Goal: Transaction & Acquisition: Download file/media

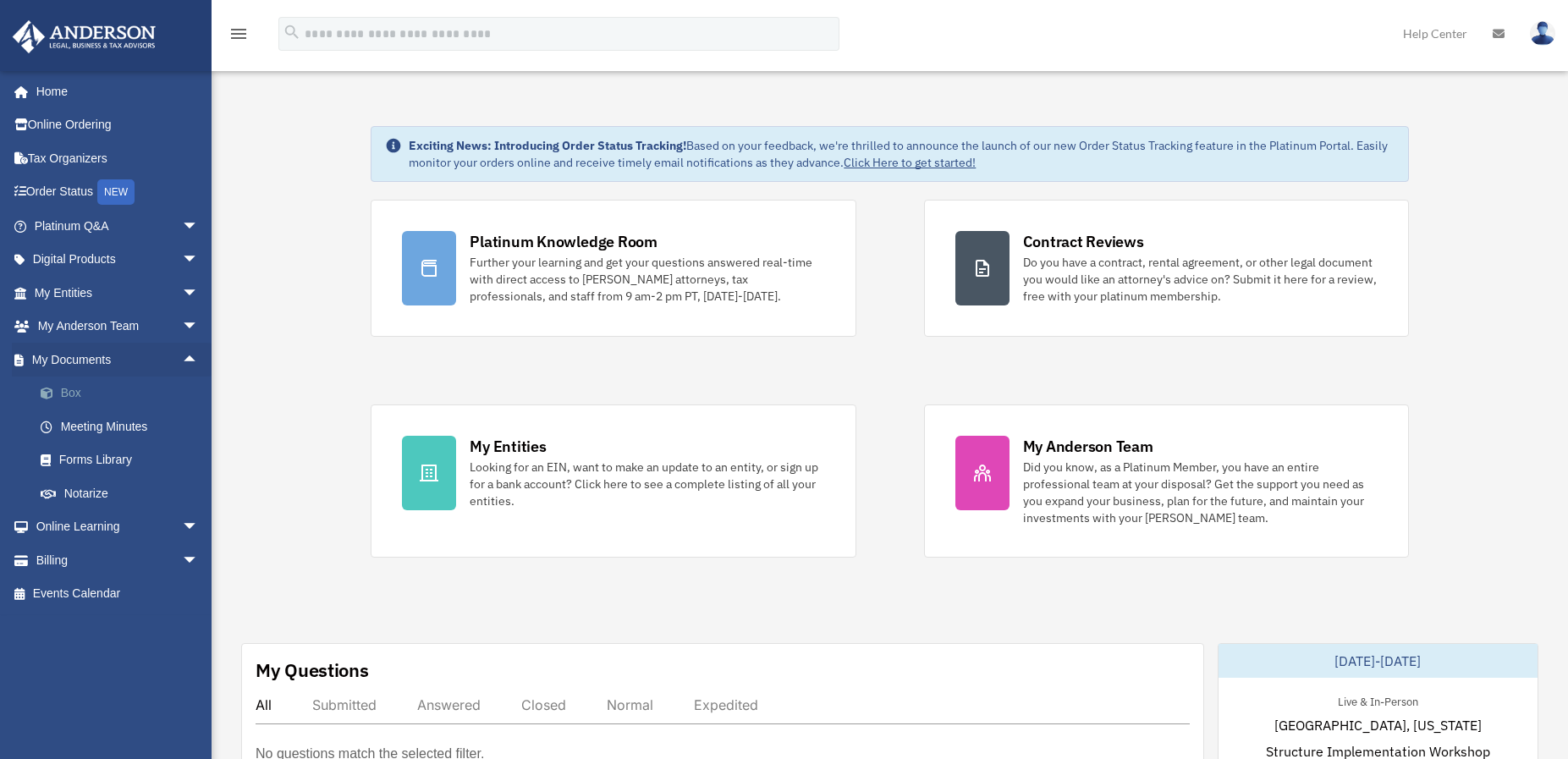
click at [63, 393] on link "Box" at bounding box center [124, 394] width 201 height 34
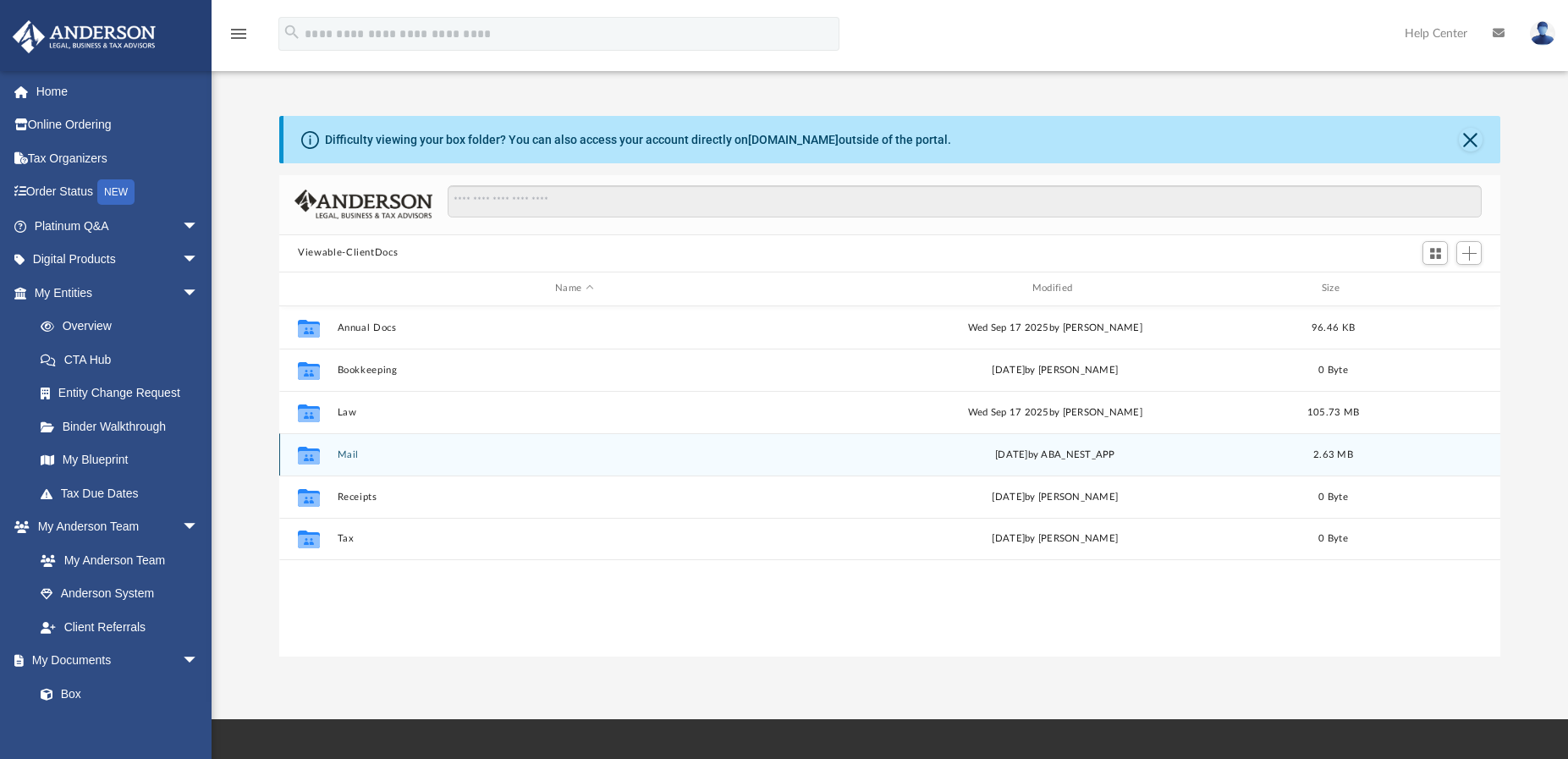
scroll to position [373, 1207]
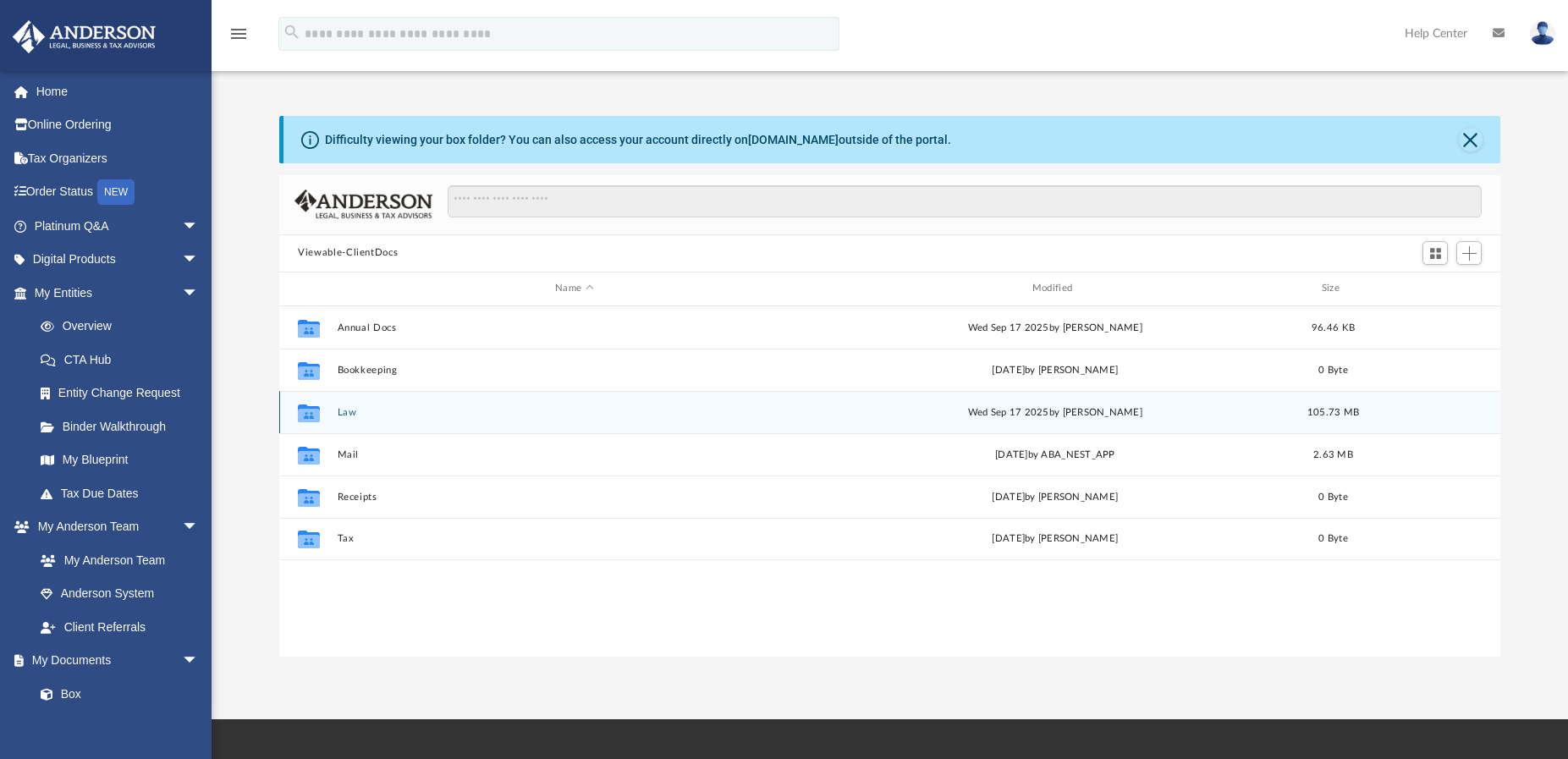
click at [338, 409] on button "Law" at bounding box center [574, 412] width 474 height 11
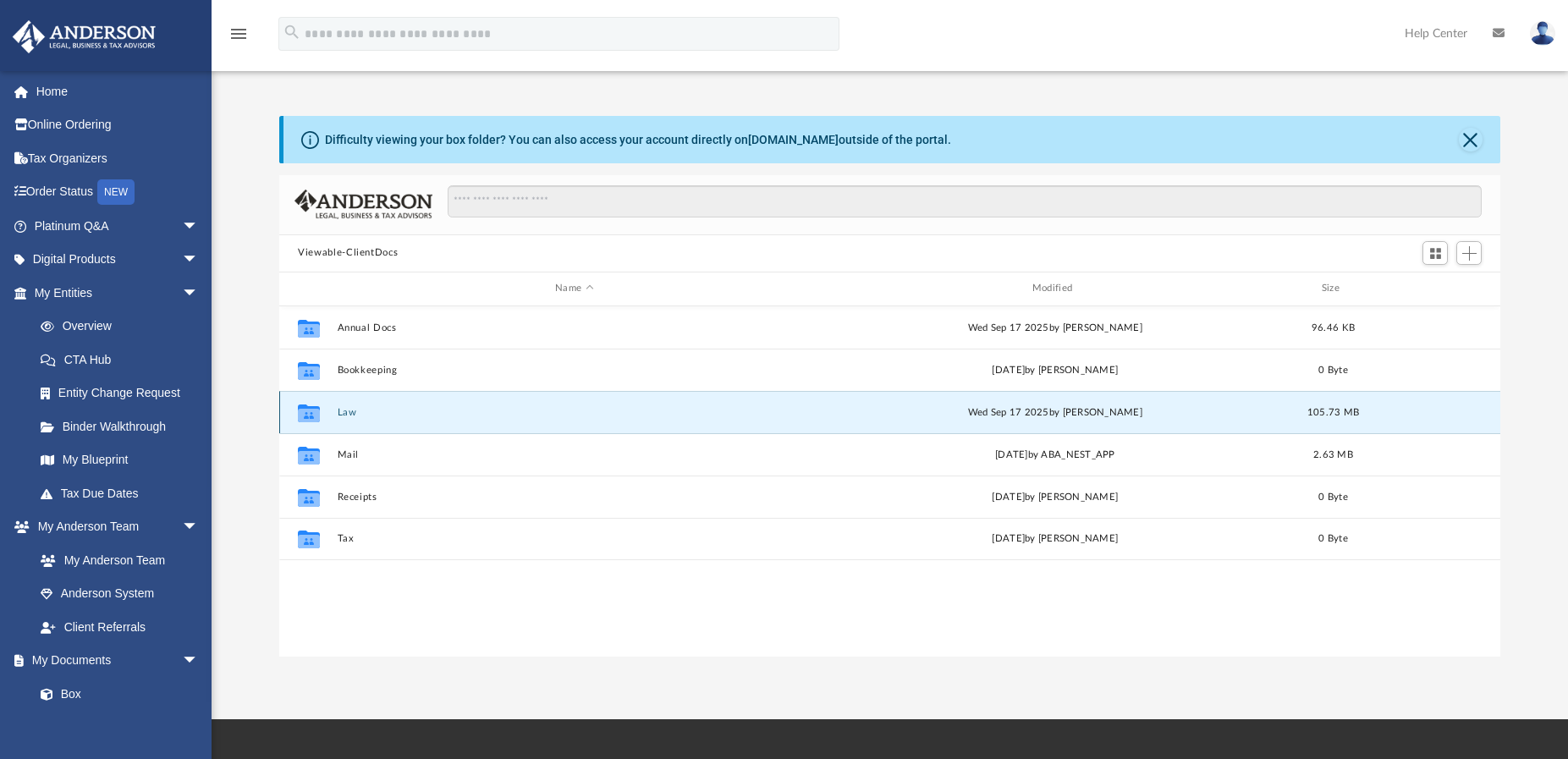
click at [338, 409] on button "Law" at bounding box center [574, 412] width 474 height 11
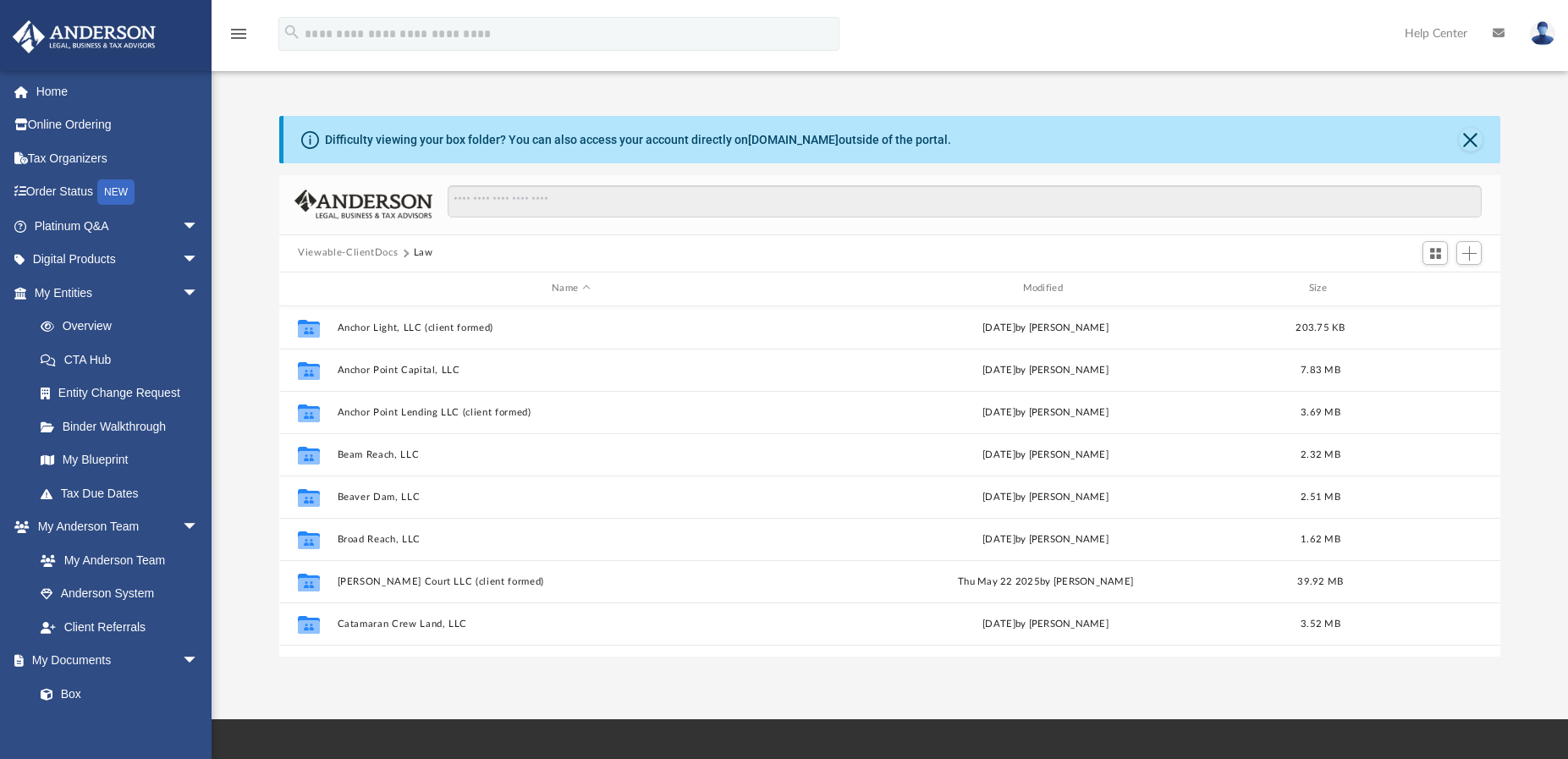
scroll to position [305, 0]
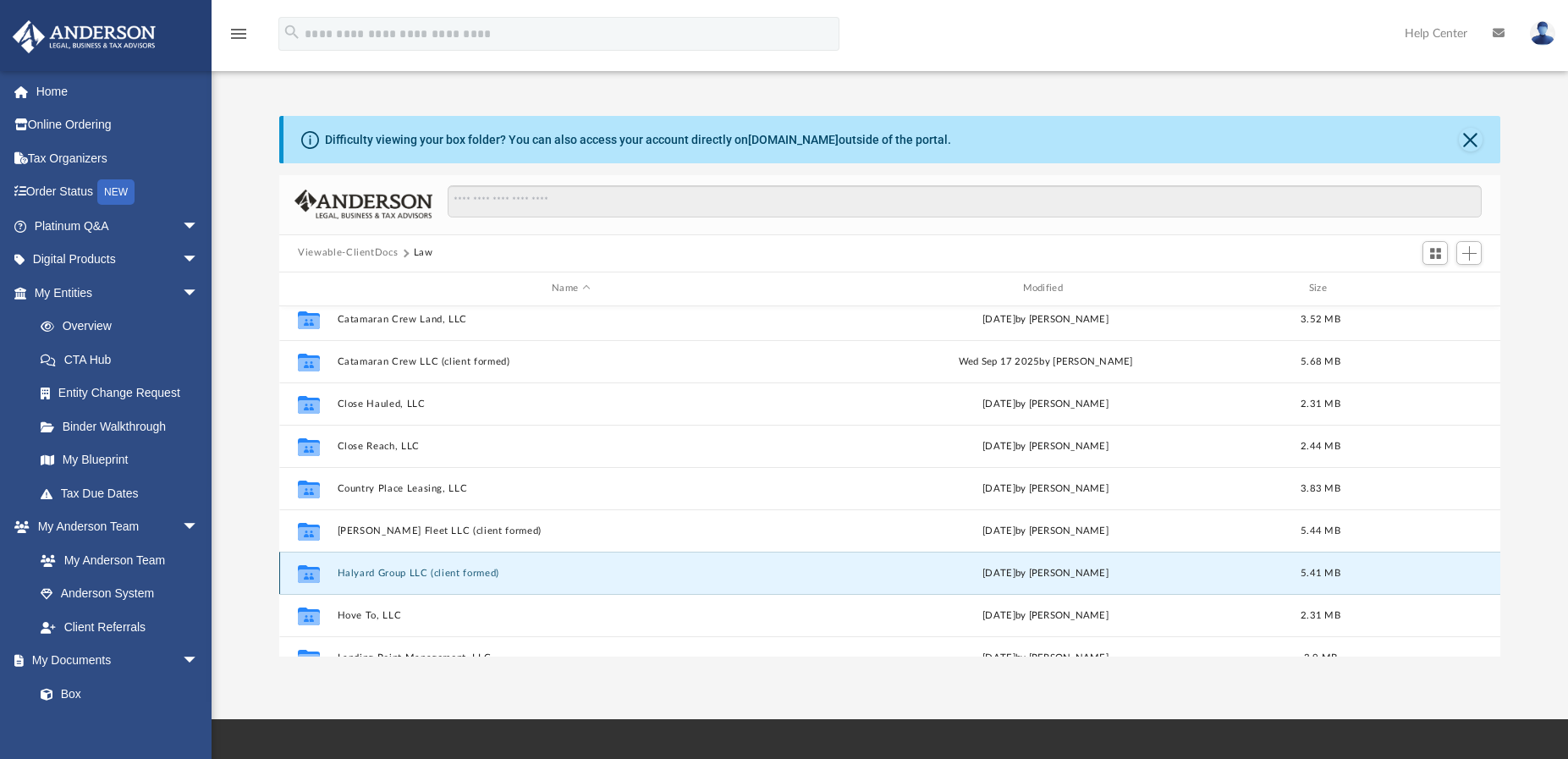
click at [408, 574] on button "Halyard Group LLC (client formed)" at bounding box center [571, 573] width 467 height 11
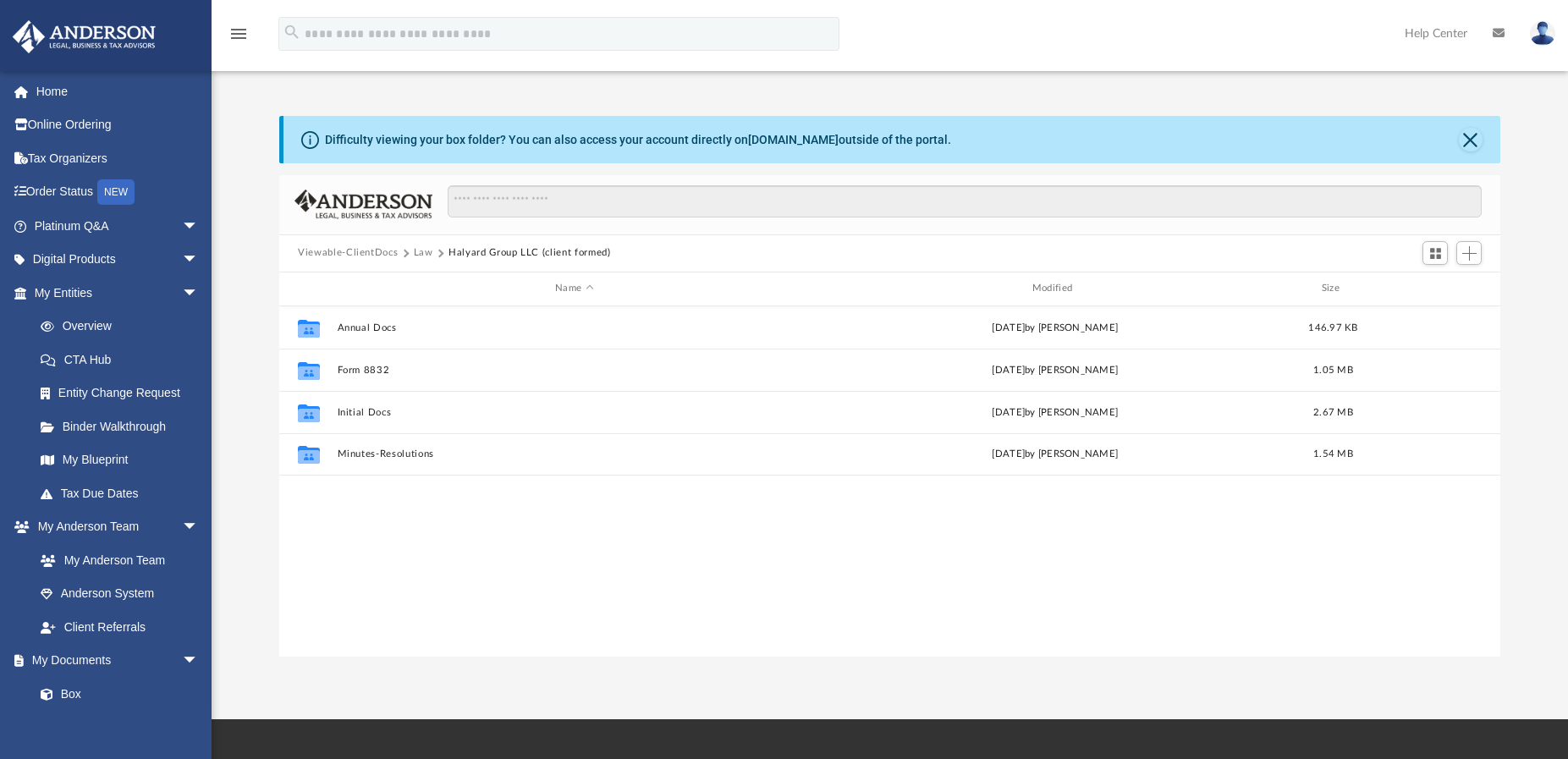
scroll to position [0, 0]
click at [424, 246] on button "Law" at bounding box center [423, 253] width 20 height 15
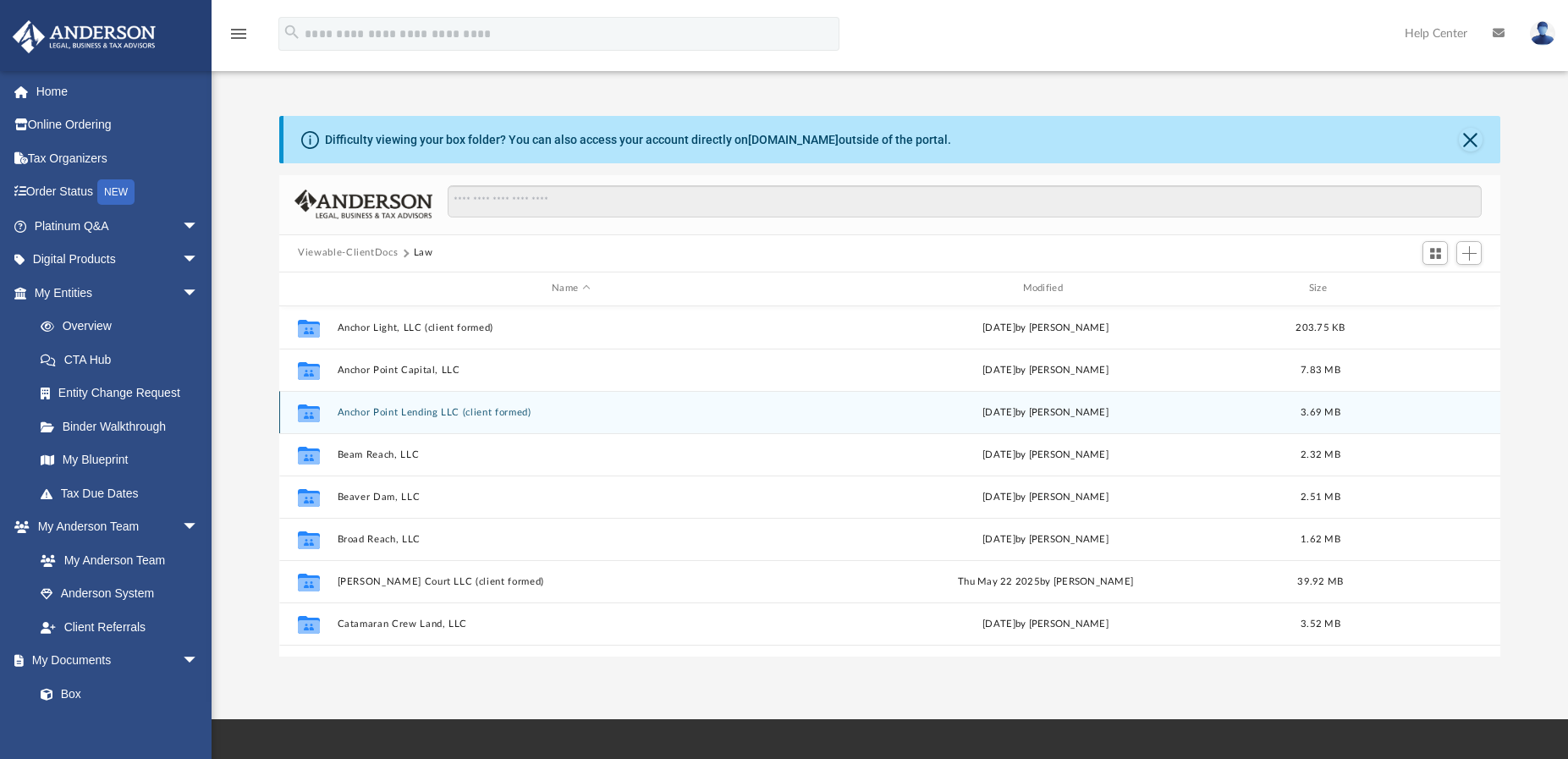
click at [433, 410] on button "Anchor Point Lending LLC (client formed)" at bounding box center [571, 412] width 467 height 11
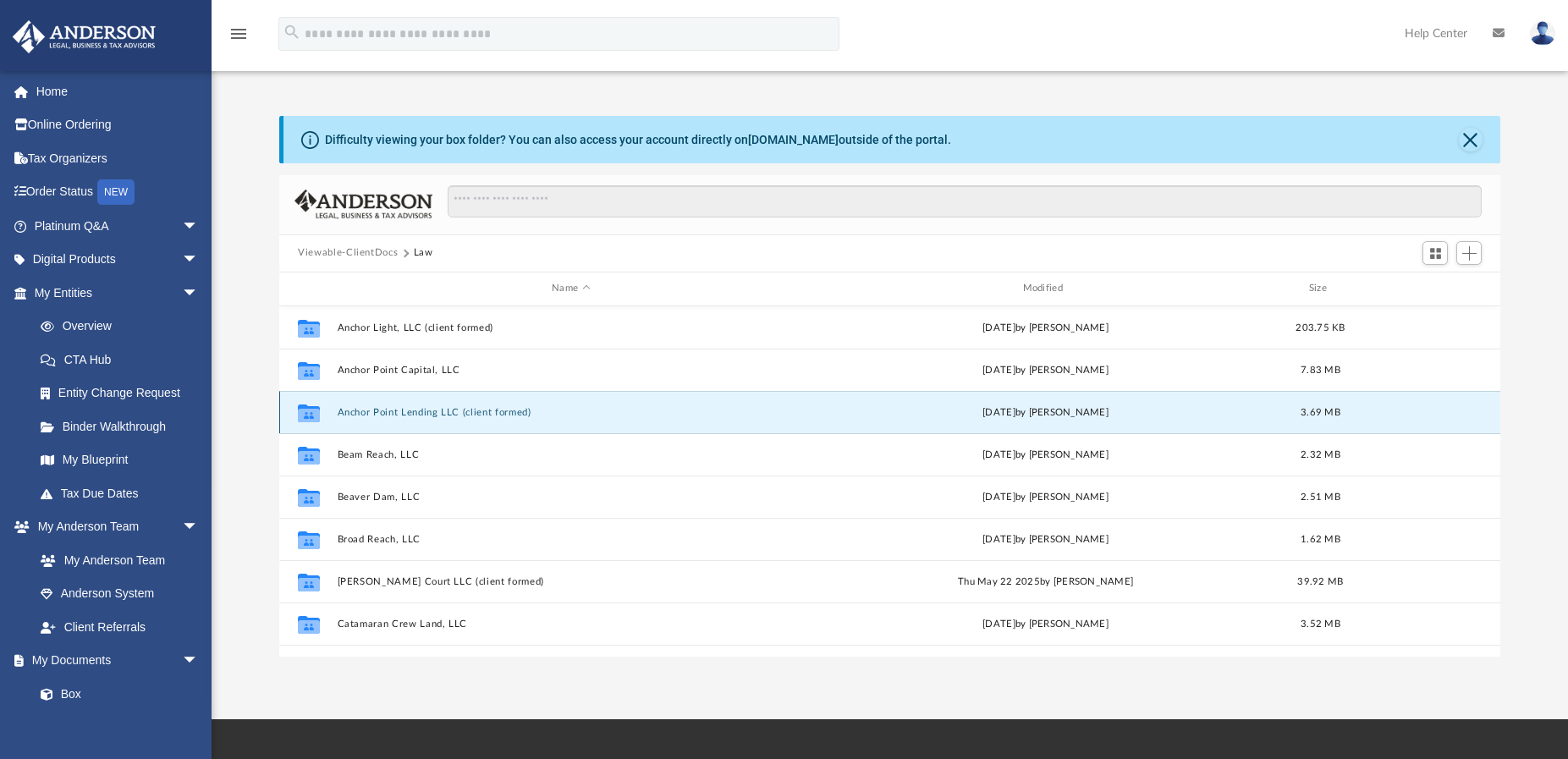
click at [433, 410] on button "Anchor Point Lending LLC (client formed)" at bounding box center [571, 412] width 467 height 11
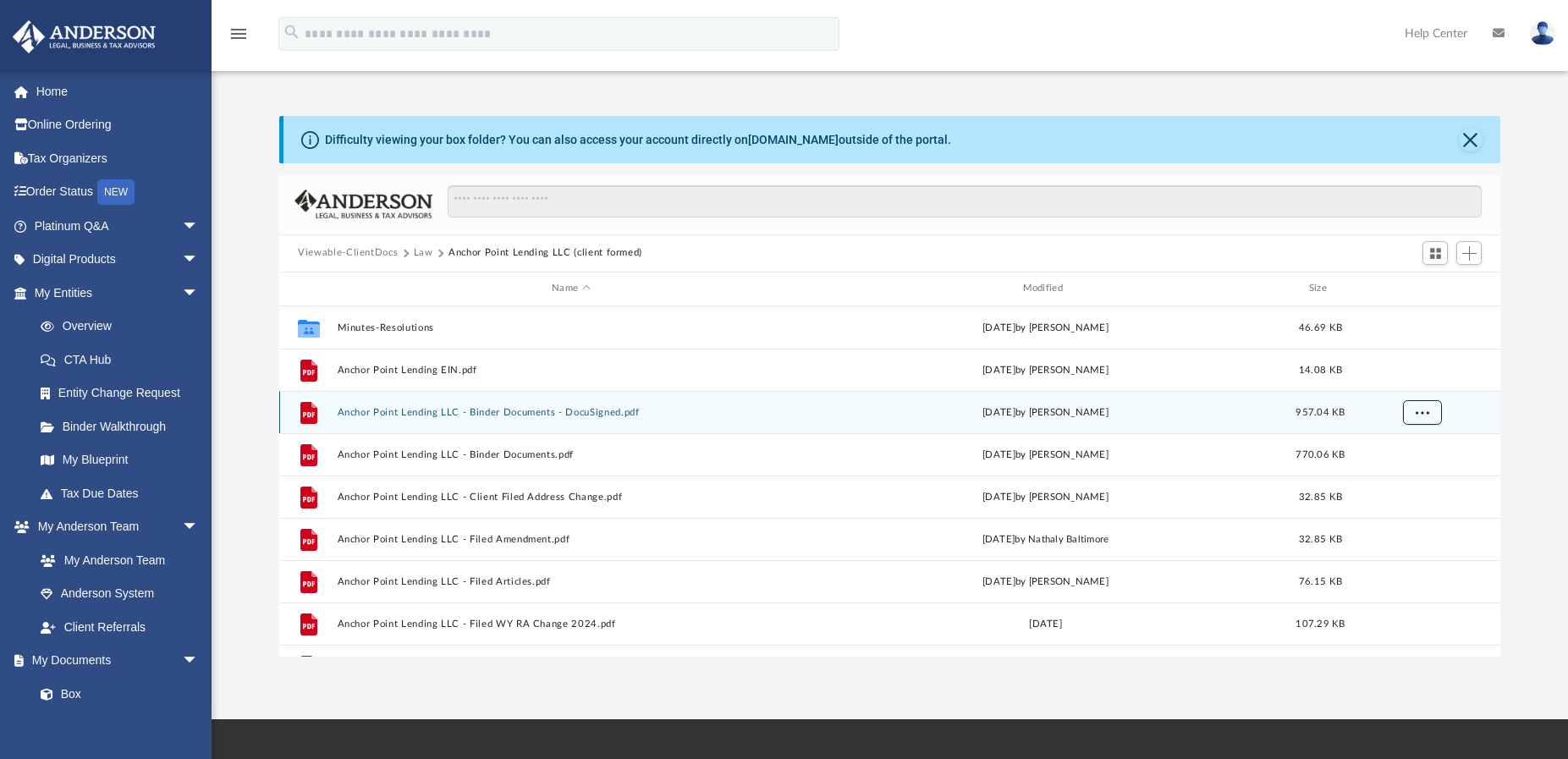
click at [1418, 416] on button "More options" at bounding box center [1423, 412] width 39 height 26
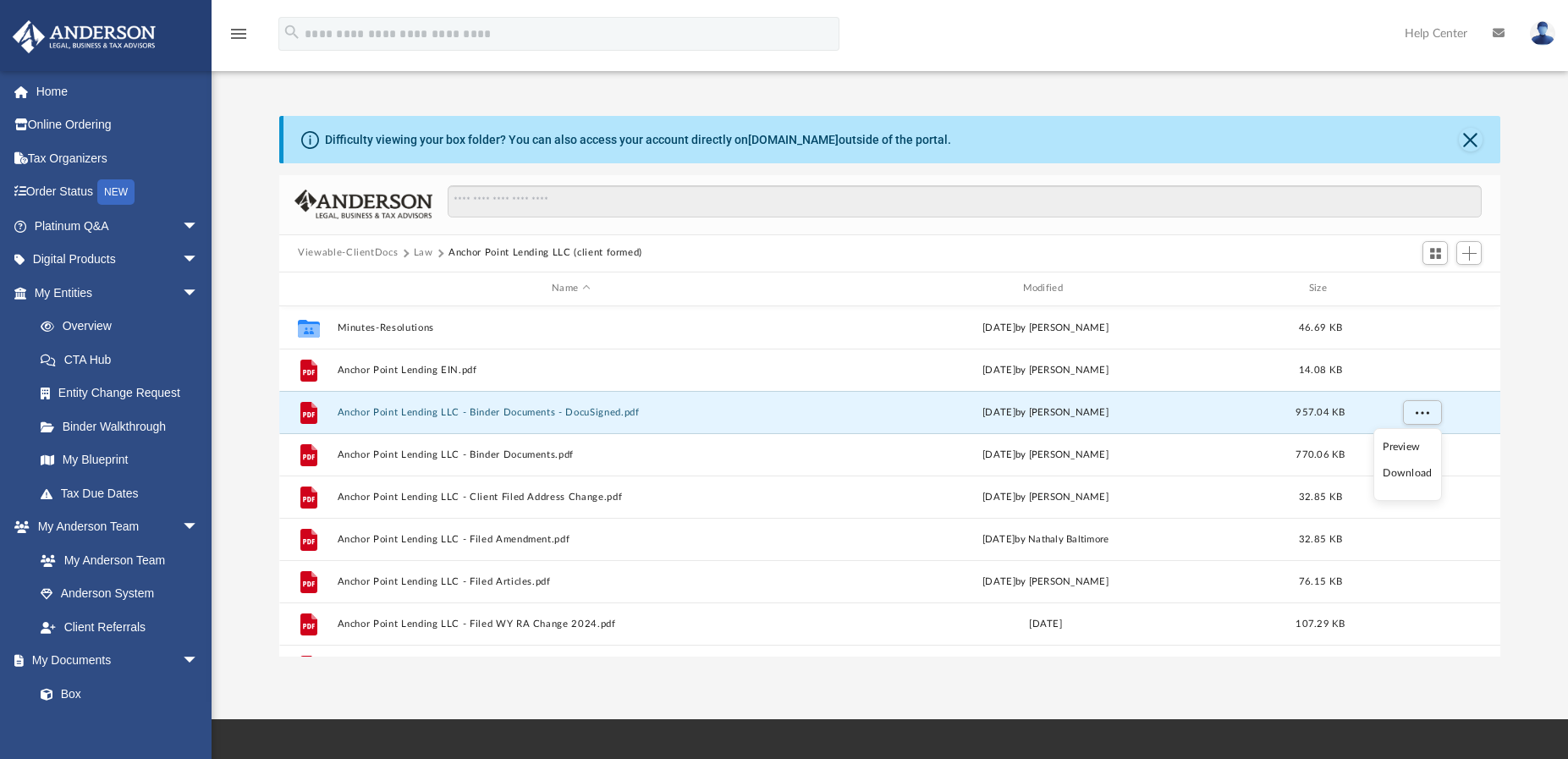
click at [1416, 475] on li "Download" at bounding box center [1407, 473] width 49 height 18
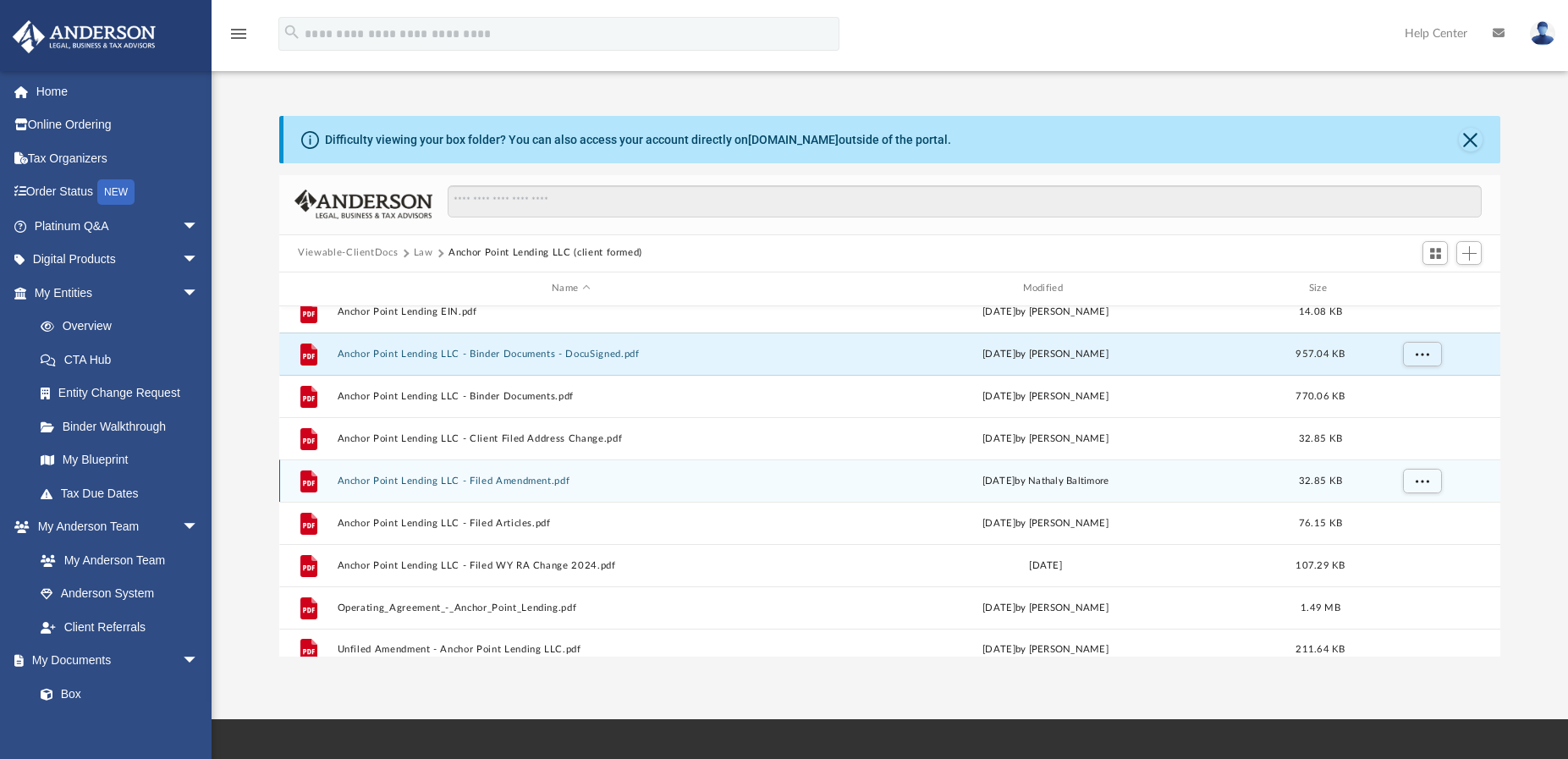
scroll to position [73, 0]
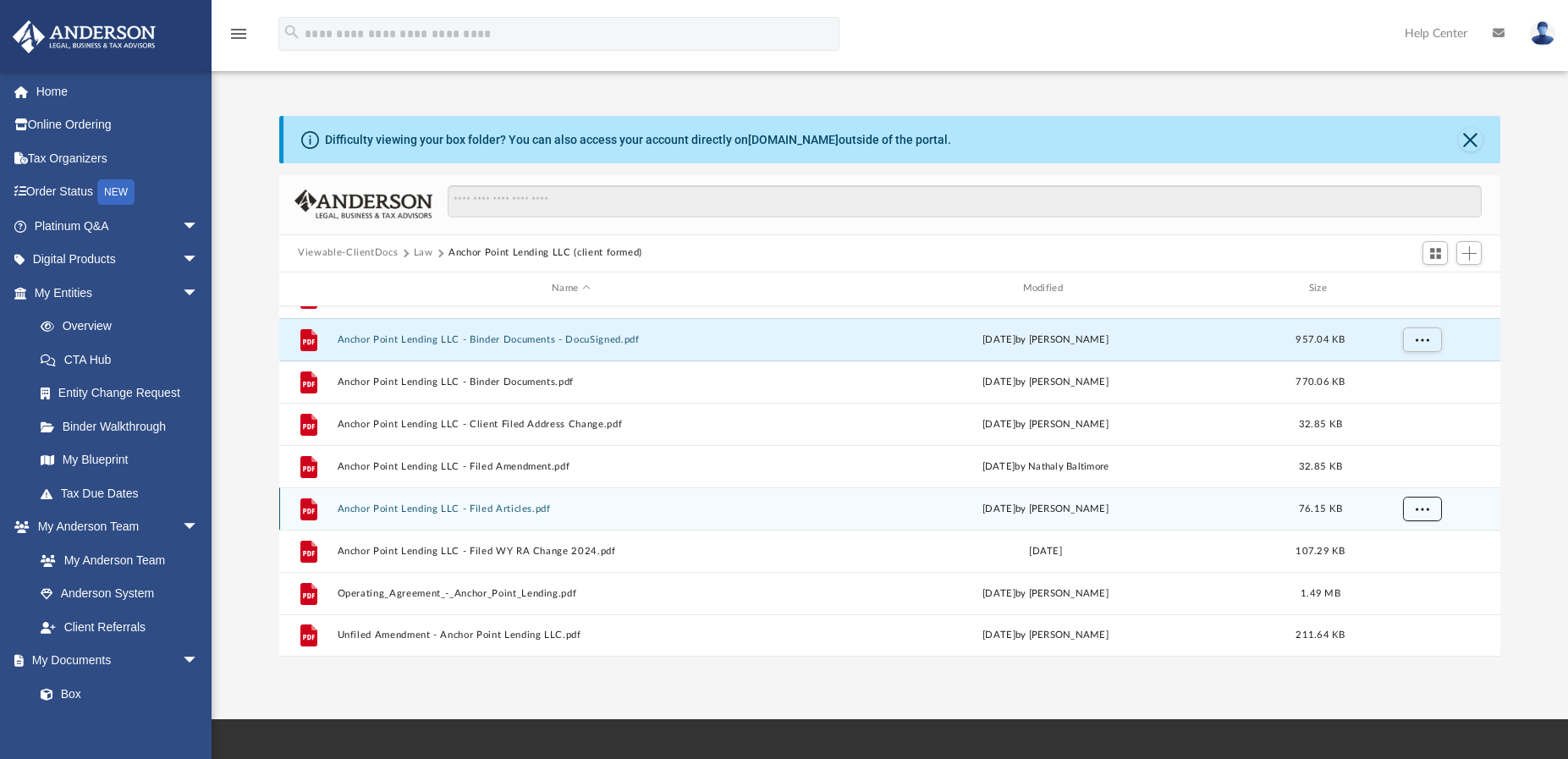
click at [1415, 510] on button "More options" at bounding box center [1423, 509] width 39 height 26
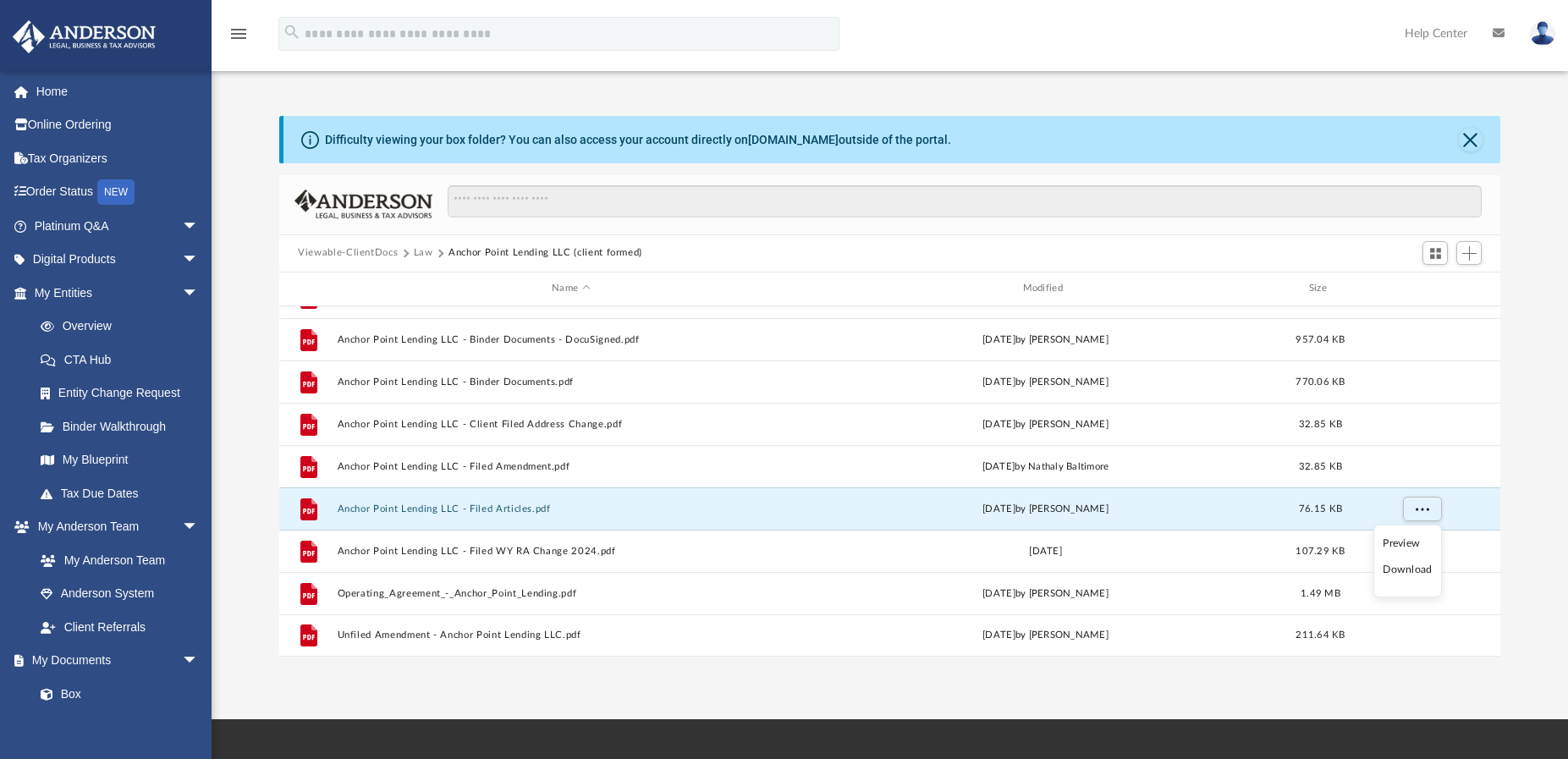
click at [1404, 568] on li "Download" at bounding box center [1407, 569] width 49 height 18
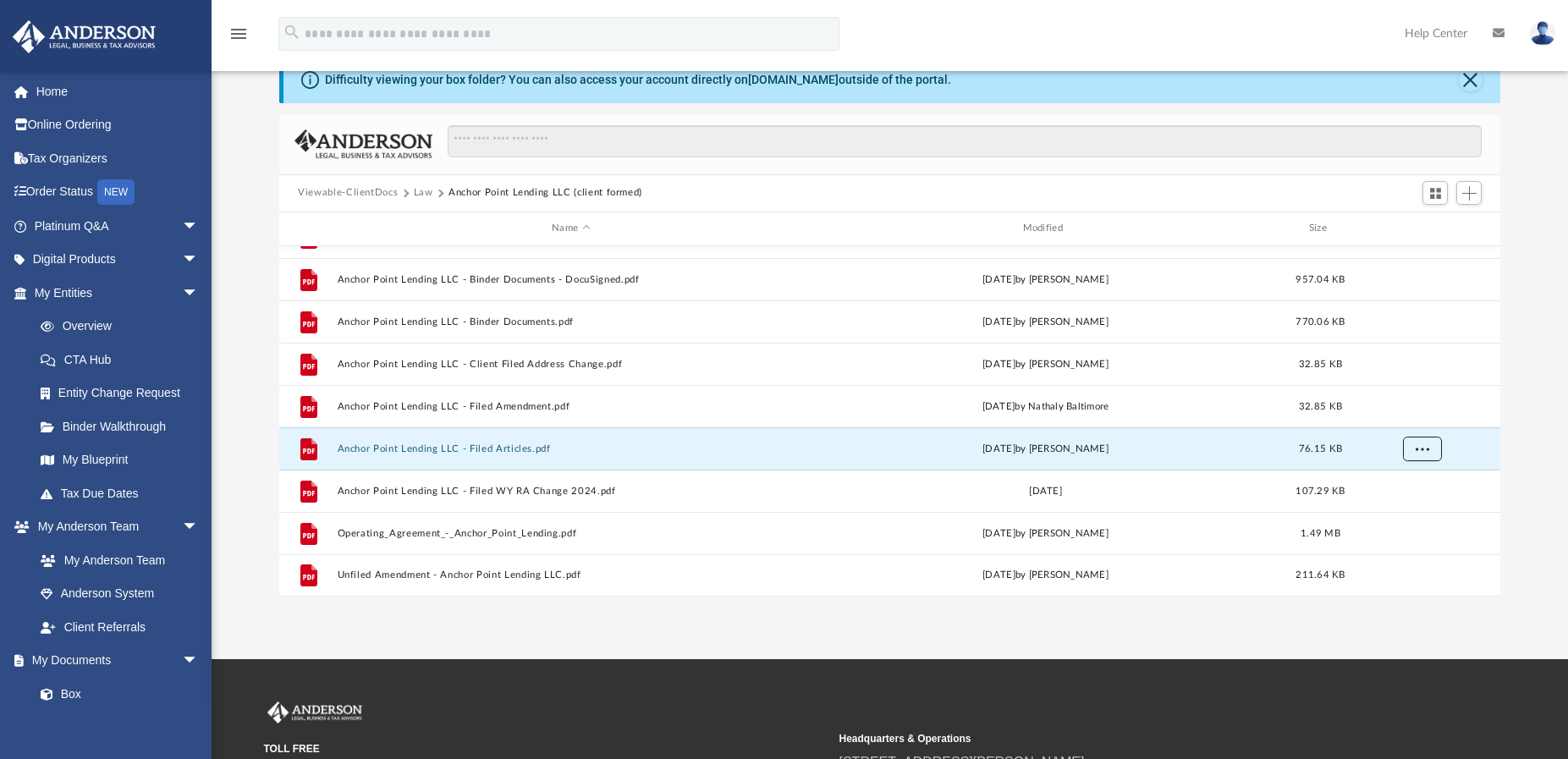
scroll to position [0, 0]
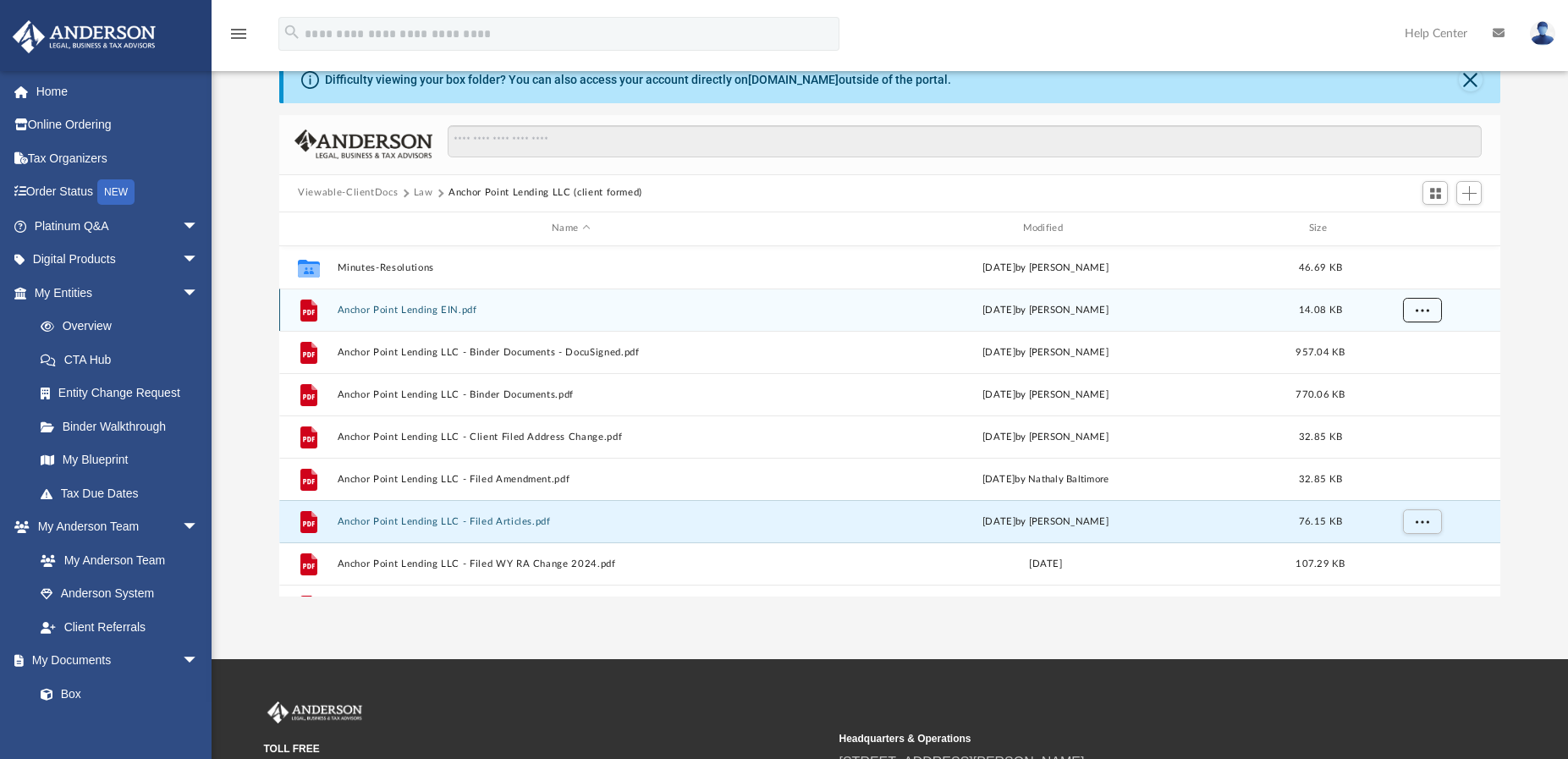
click at [1423, 311] on span "More options" at bounding box center [1423, 309] width 14 height 9
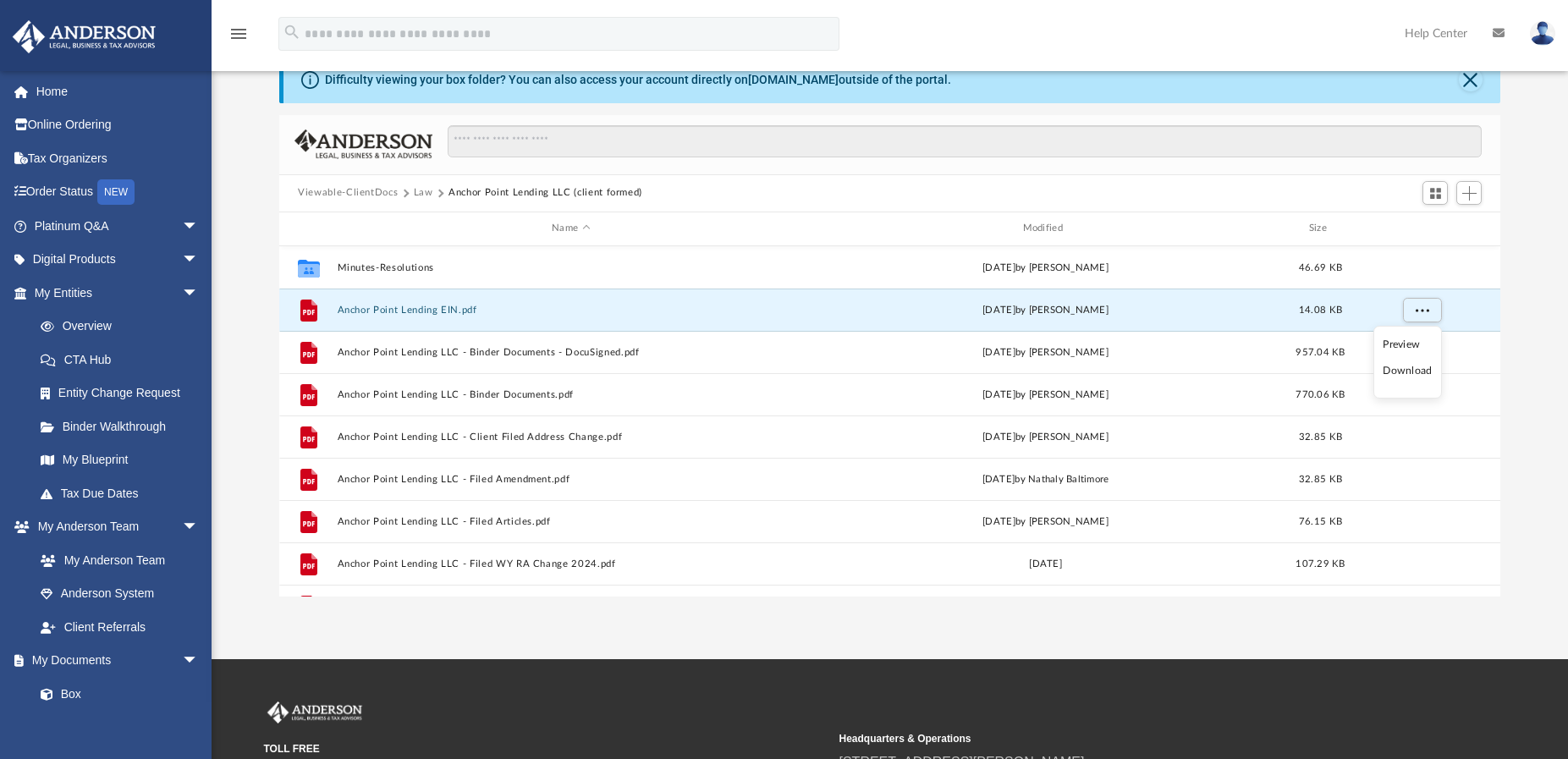
click at [1403, 370] on li "Download" at bounding box center [1407, 371] width 49 height 18
click at [419, 185] on button "Law" at bounding box center [423, 193] width 20 height 15
